Goal: Task Accomplishment & Management: Use online tool/utility

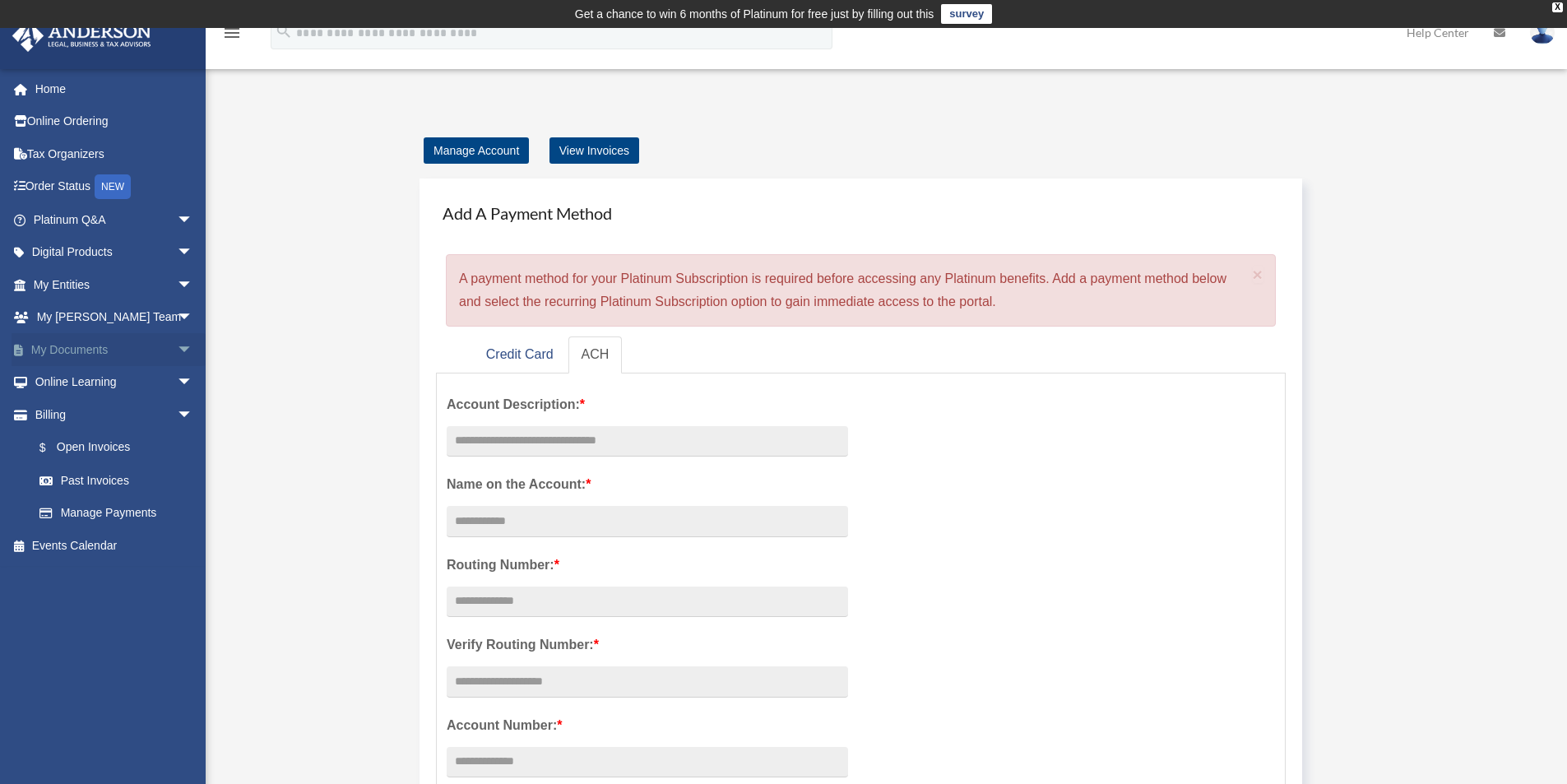
click at [177, 352] on span "arrow_drop_down" at bounding box center [194, 349] width 33 height 34
click at [133, 378] on link "Box" at bounding box center [120, 383] width 195 height 33
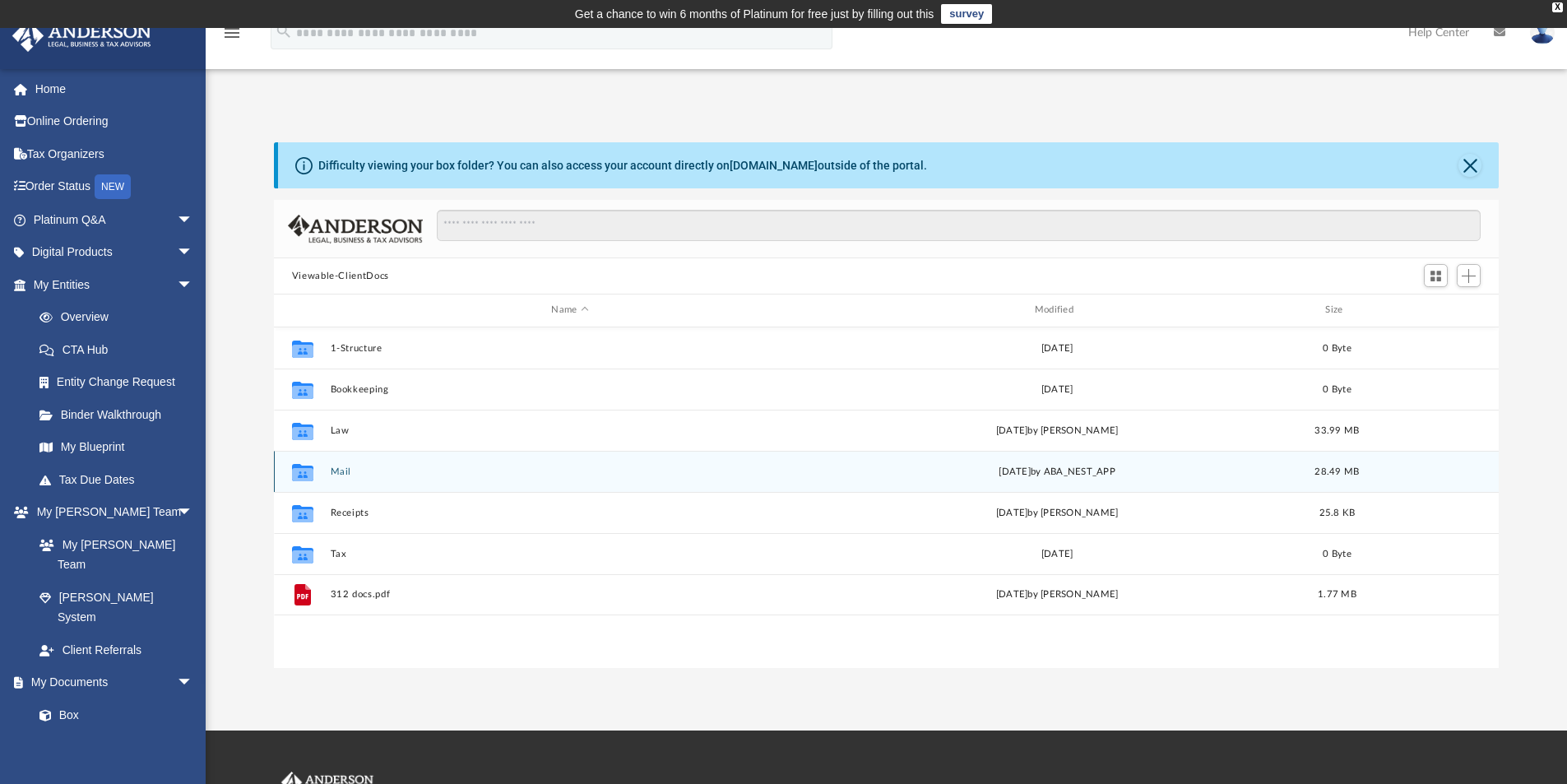
click at [359, 478] on div "Collaborated Folder Mail yesterday by ABA_NEST_APP 28.49 MB" at bounding box center [887, 471] width 1226 height 41
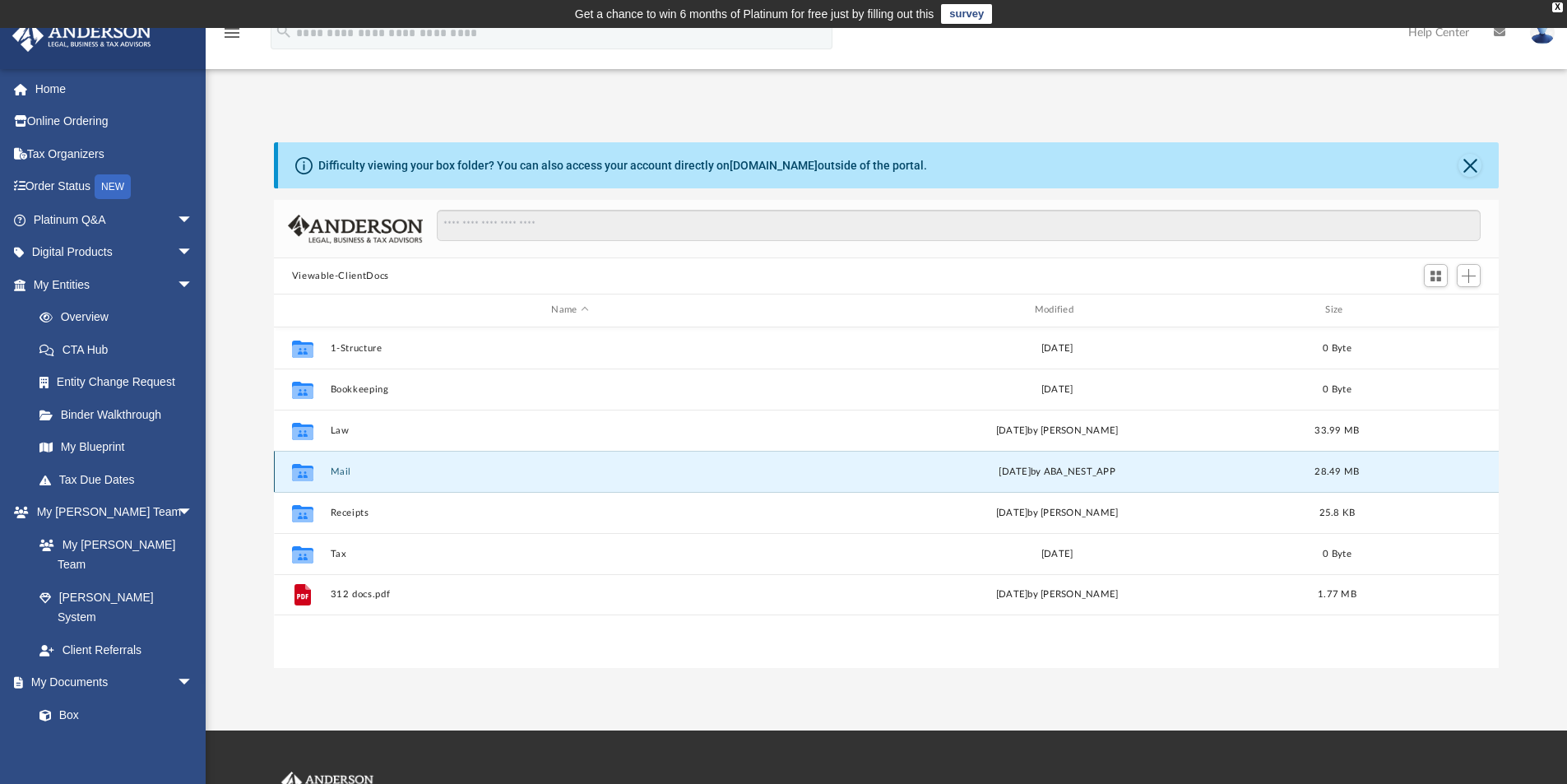
click at [329, 476] on div "Collaborated Folder Mail yesterday by ABA_NEST_APP 28.49 MB" at bounding box center [887, 471] width 1226 height 41
click at [400, 480] on div "Collaborated Folder Mail yesterday by ABA_NEST_APP 28.49 MB" at bounding box center [887, 471] width 1226 height 41
click at [298, 476] on icon "grid" at bounding box center [303, 471] width 22 height 17
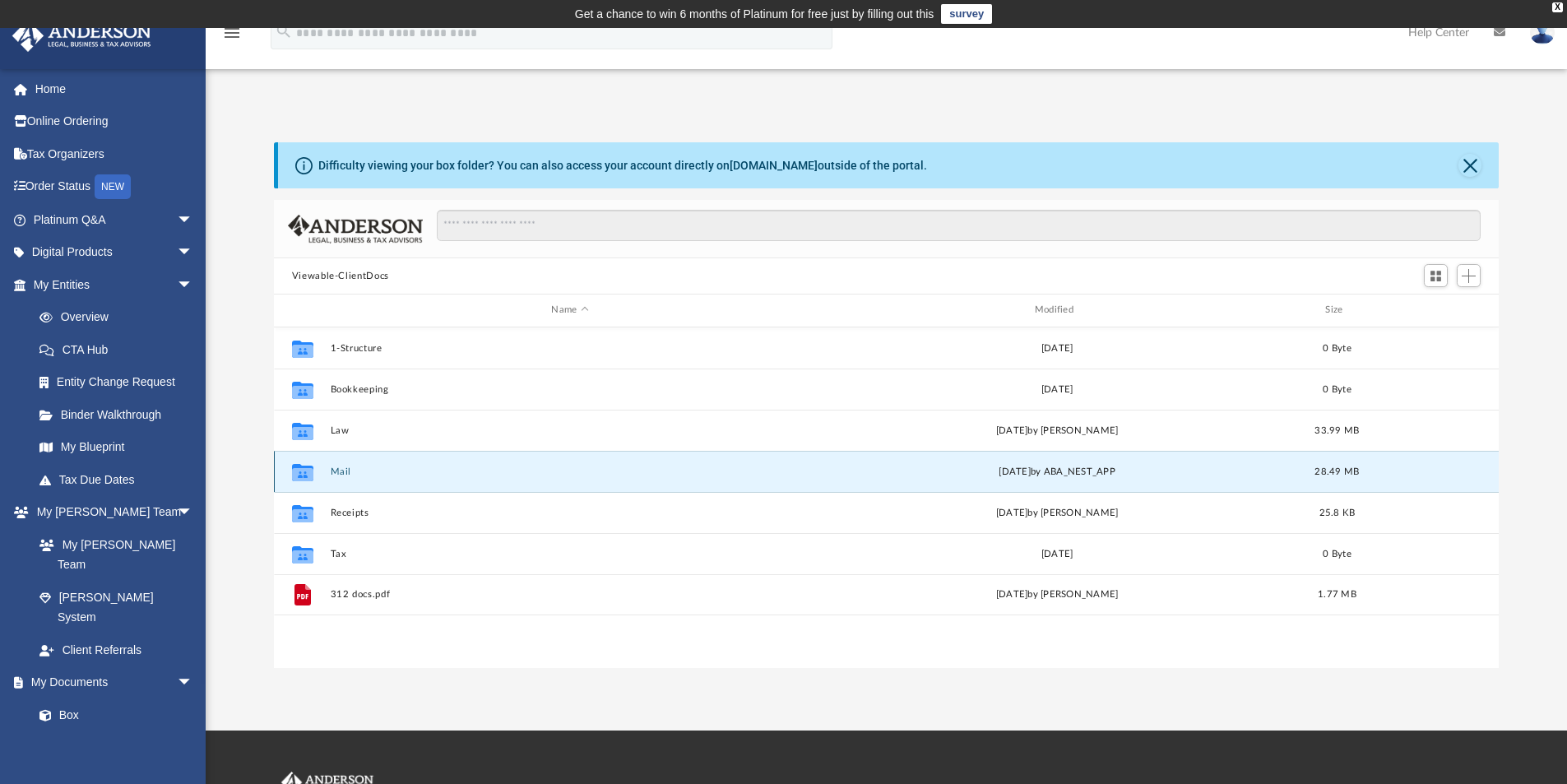
click at [298, 476] on icon "grid" at bounding box center [303, 471] width 22 height 17
drag, startPoint x: 298, startPoint y: 476, endPoint x: 610, endPoint y: 472, distance: 312.0
click at [610, 472] on button "Mail" at bounding box center [570, 471] width 480 height 10
click at [1138, 473] on div "yesterday by ABA_NEST_APP" at bounding box center [1057, 470] width 480 height 15
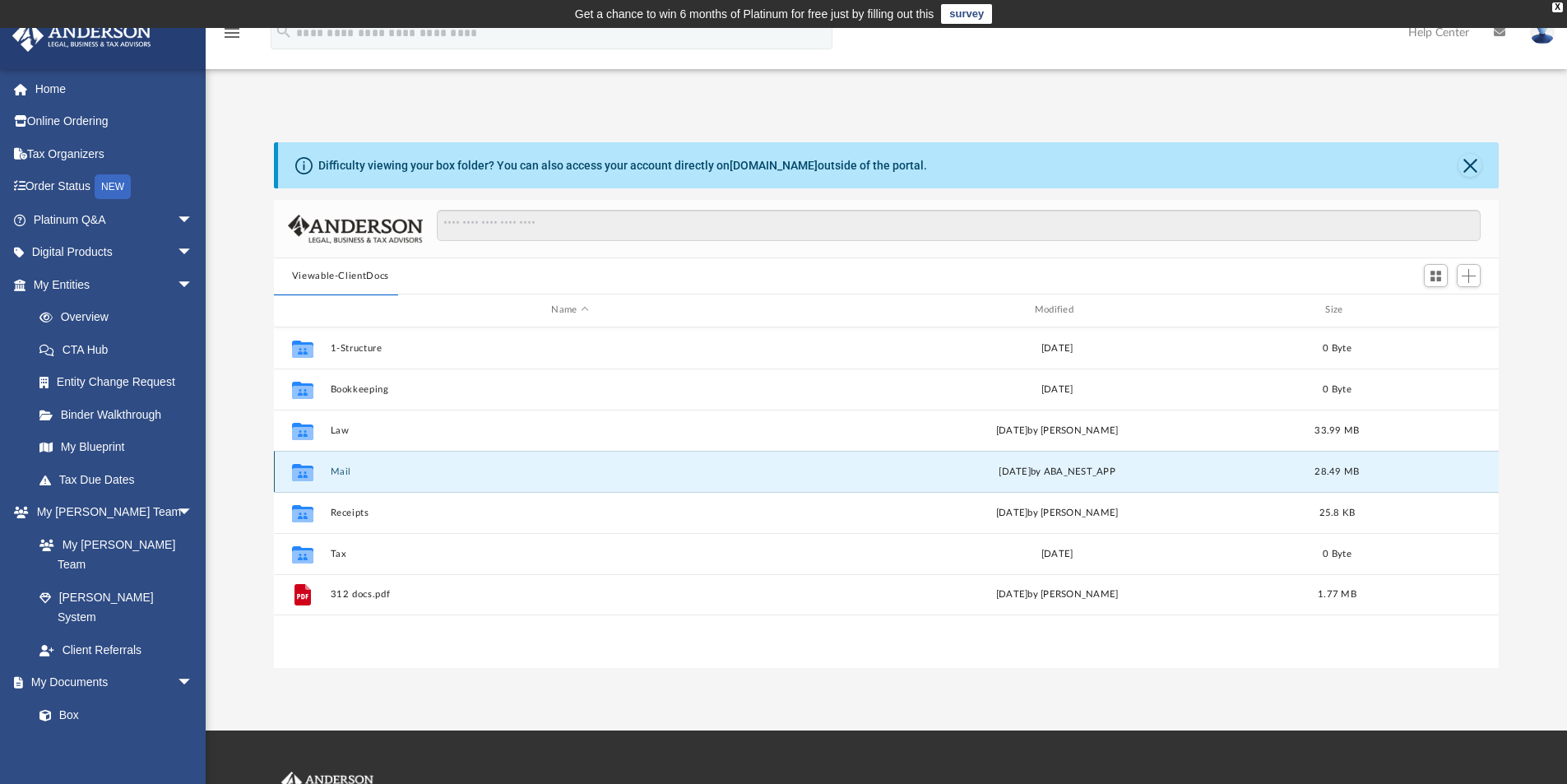
click at [1138, 473] on div "yesterday by ABA_NEST_APP" at bounding box center [1057, 470] width 480 height 15
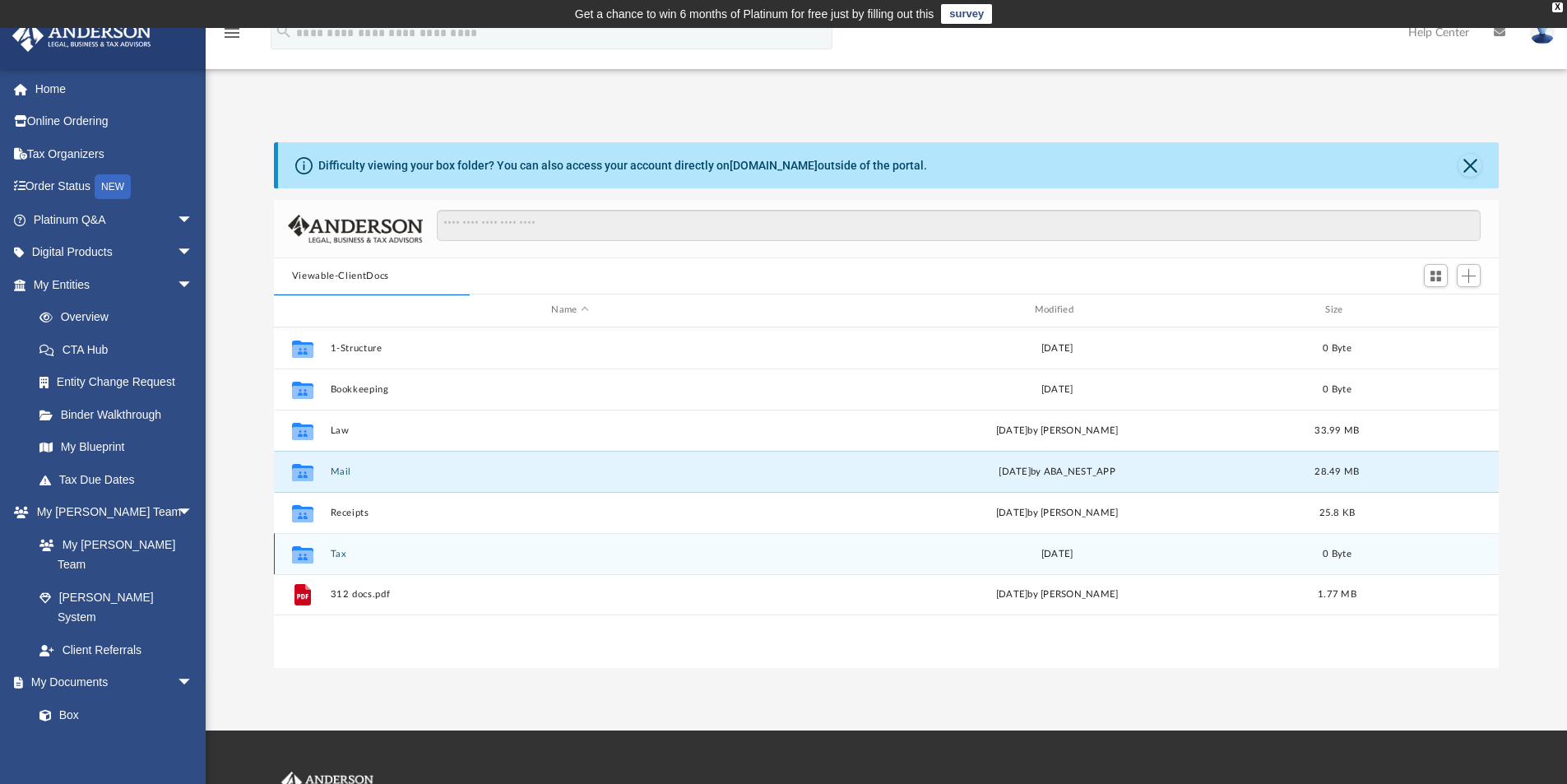
click at [335, 546] on div "Collaborated Folder Tax Tue Jan 8 2019 0 Byte" at bounding box center [887, 554] width 1226 height 41
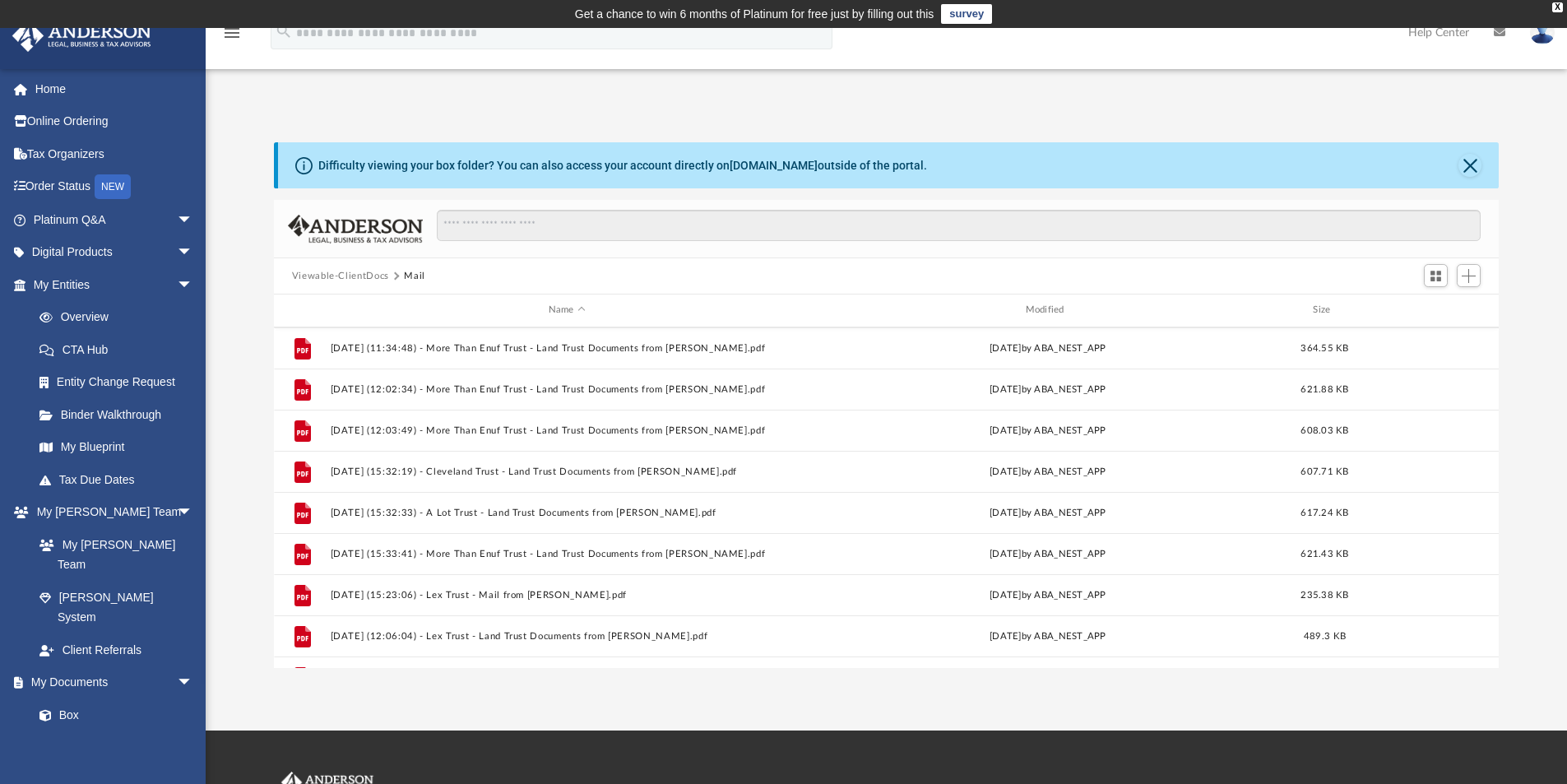
scroll to position [1427, 0]
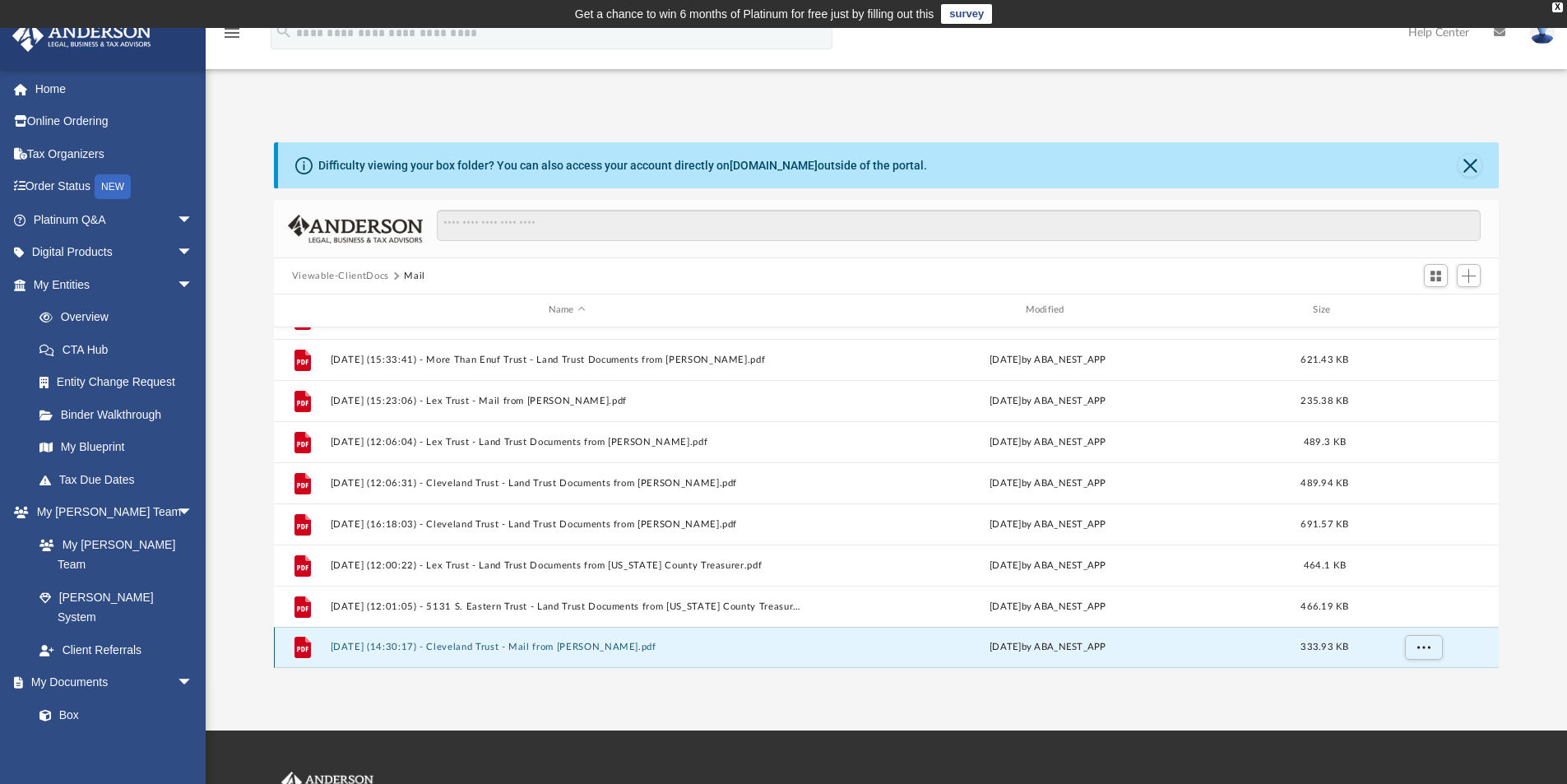
click at [343, 646] on button "2025.08.13 (14:30:17) - Cleveland Trust - Mail from Steven Canary.pdf" at bounding box center [567, 646] width 474 height 10
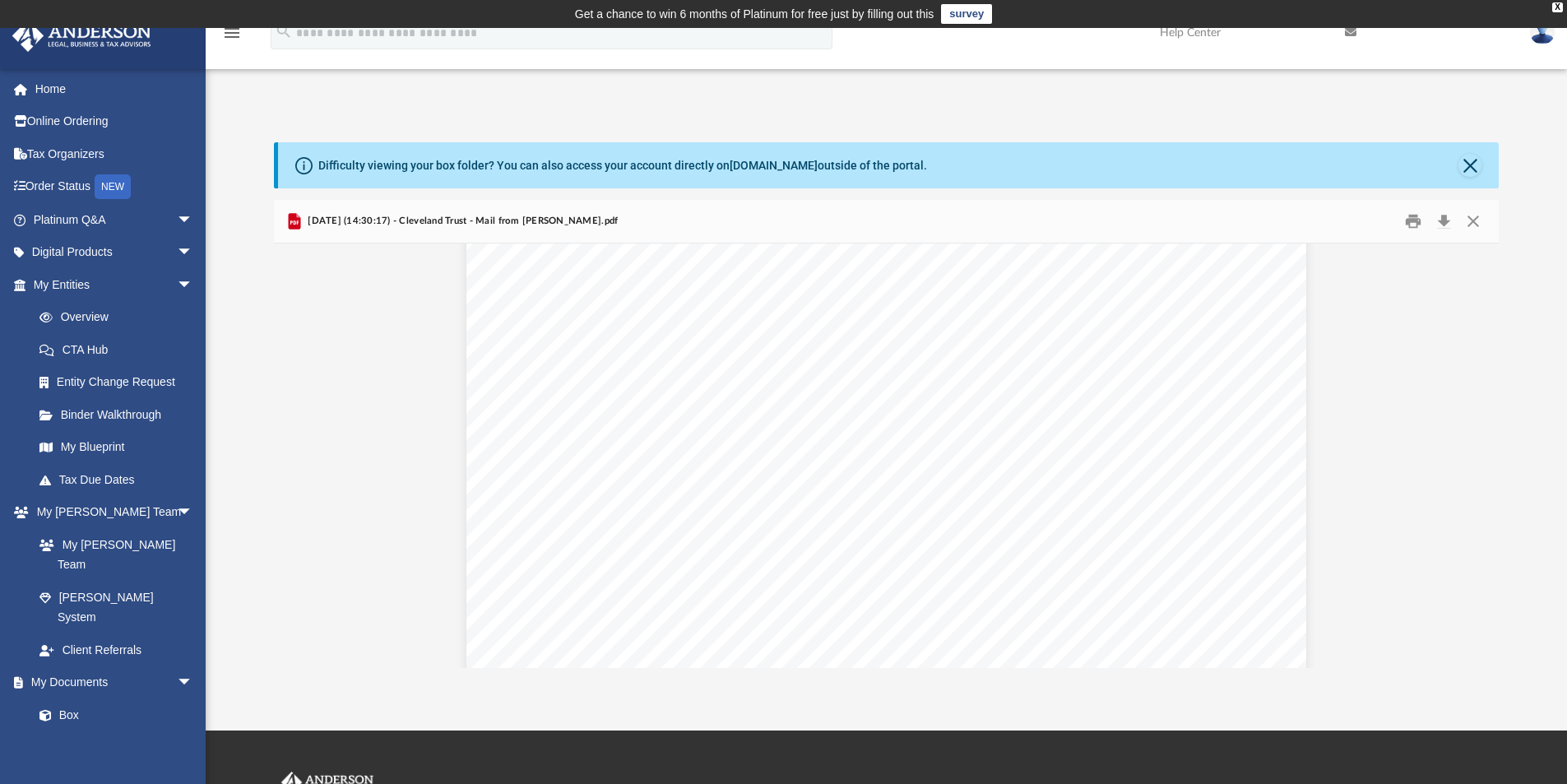
scroll to position [164, 0]
click at [1408, 217] on button "Print" at bounding box center [1413, 222] width 33 height 26
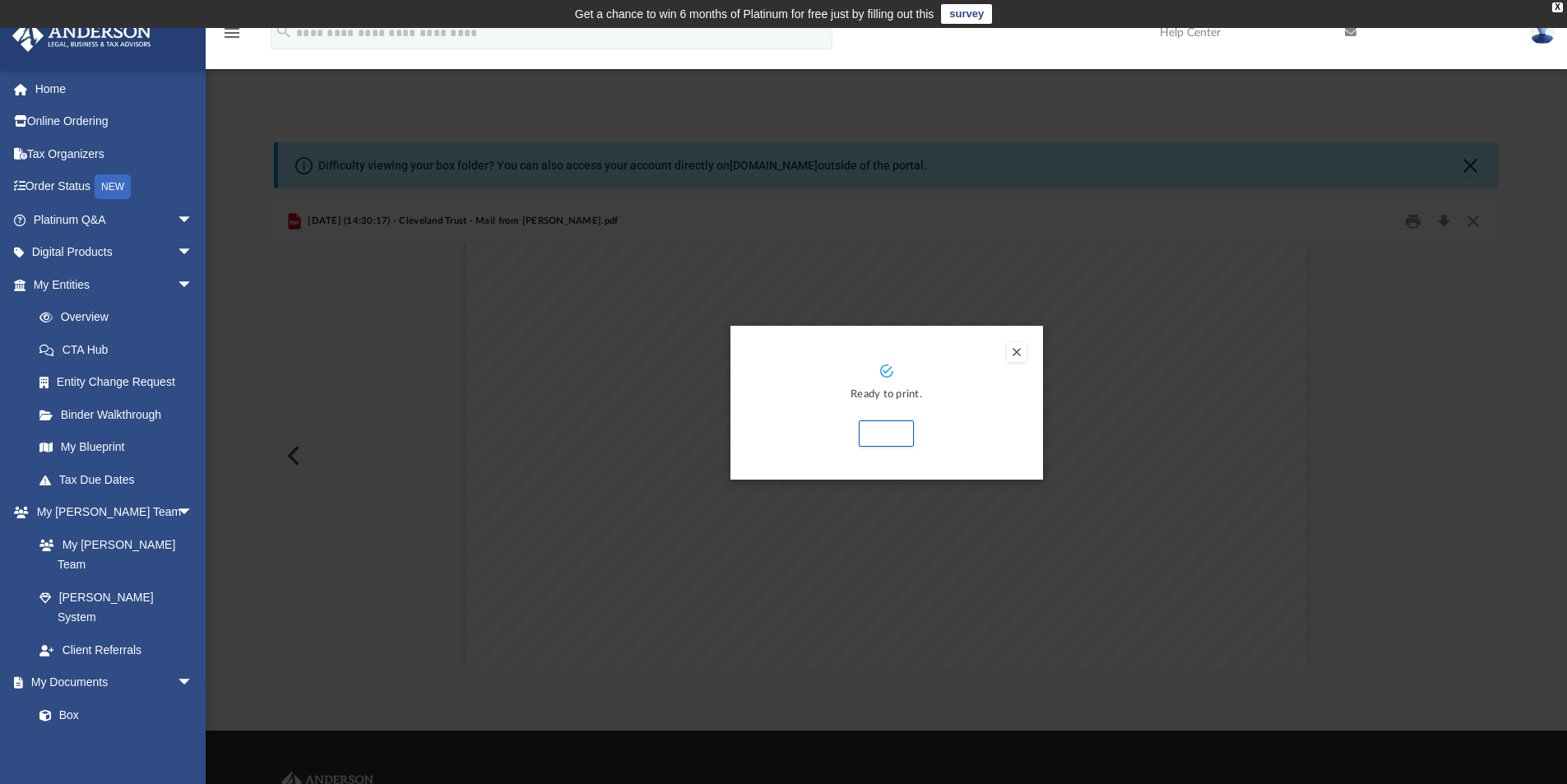
click at [1018, 438] on div "Ready to print. Print" at bounding box center [886, 406] width 280 height 83
click at [1560, 7] on div "X" at bounding box center [1558, 7] width 10 height 9
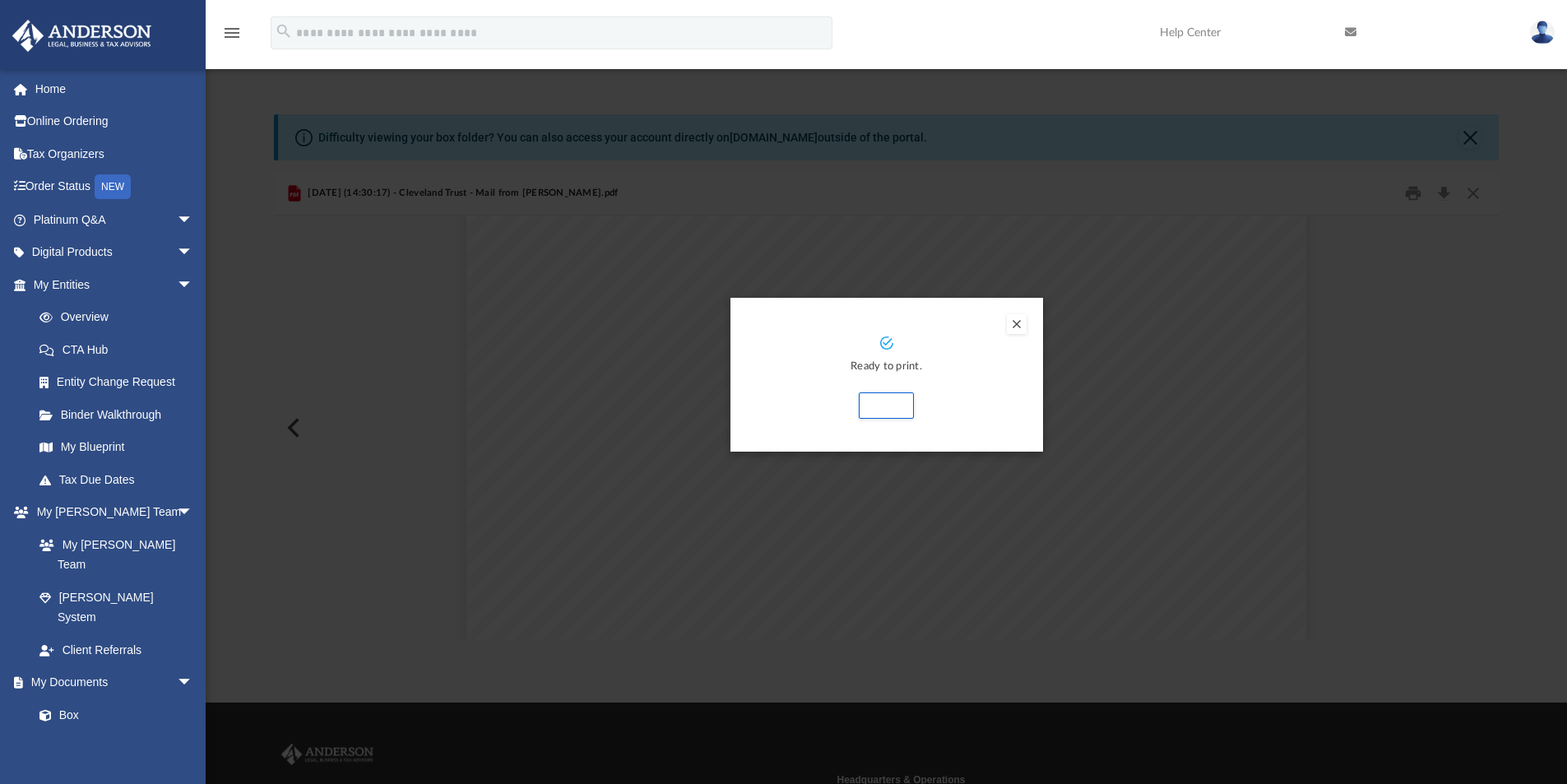
click at [1017, 324] on button "Preview" at bounding box center [1017, 323] width 20 height 20
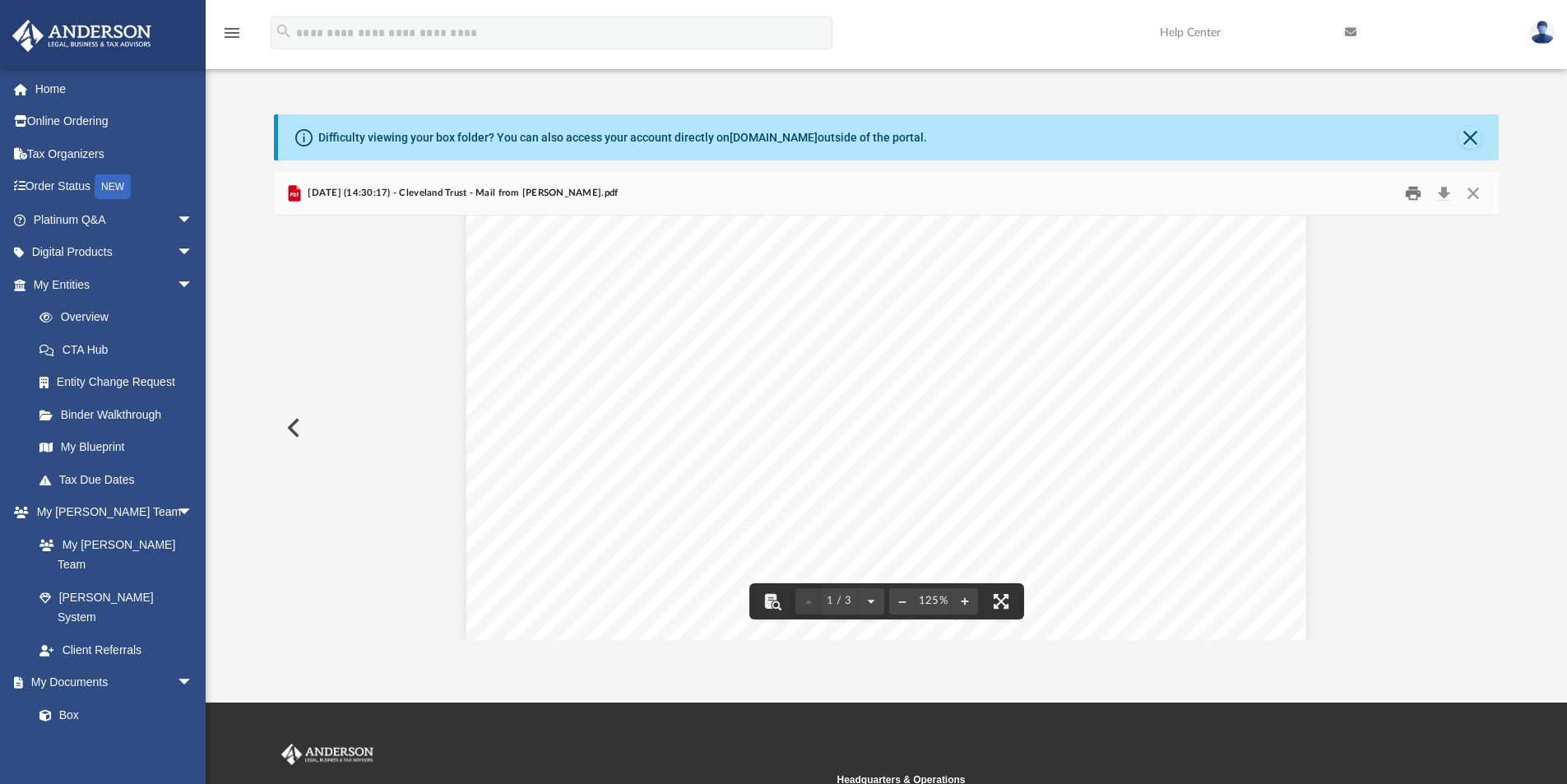
click at [1413, 197] on button "Print" at bounding box center [1413, 193] width 33 height 26
